Goal: Transaction & Acquisition: Purchase product/service

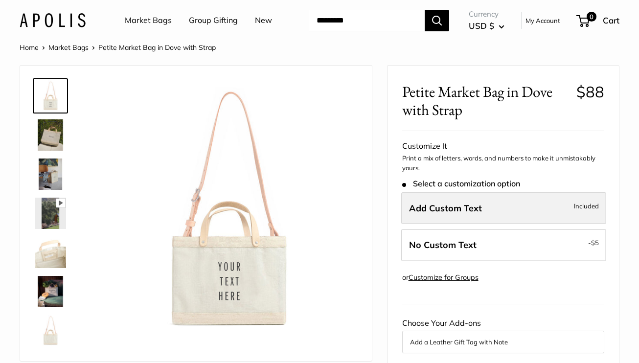
click at [431, 213] on span "Add Custom Text" at bounding box center [445, 207] width 73 height 11
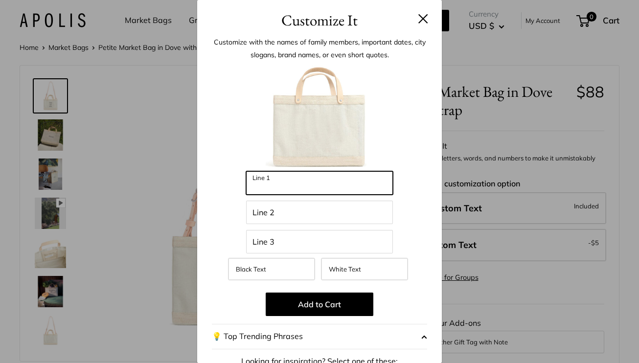
click at [336, 185] on input "Line 1" at bounding box center [319, 182] width 147 height 23
type input "**"
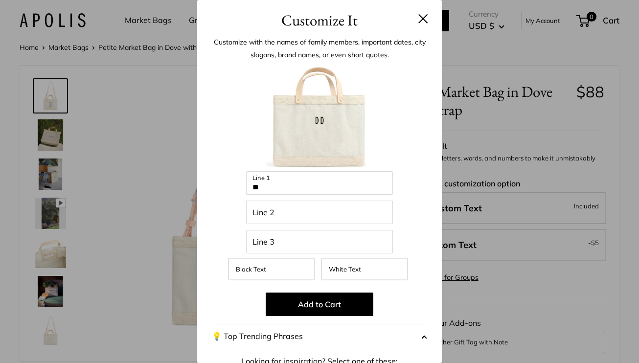
click at [421, 22] on button at bounding box center [423, 19] width 10 height 10
